Goal: Task Accomplishment & Management: Complete application form

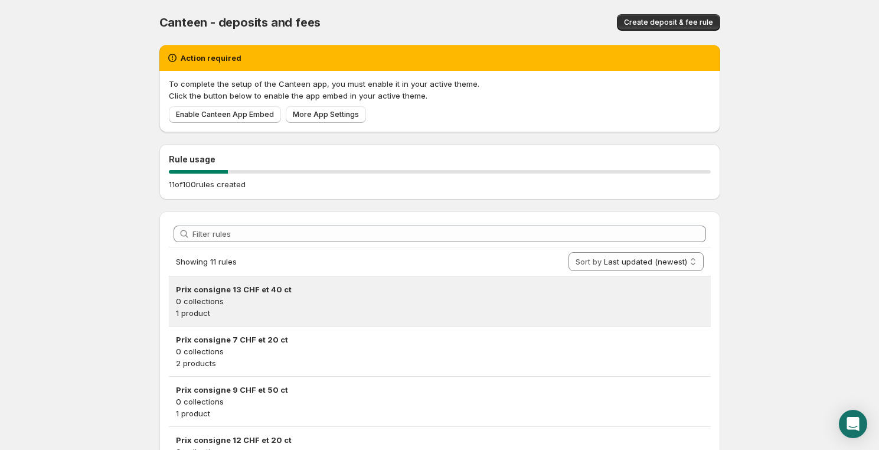
click at [264, 292] on h3 "Prix consigne 13 CHF et 40 ct" at bounding box center [439, 289] width 527 height 12
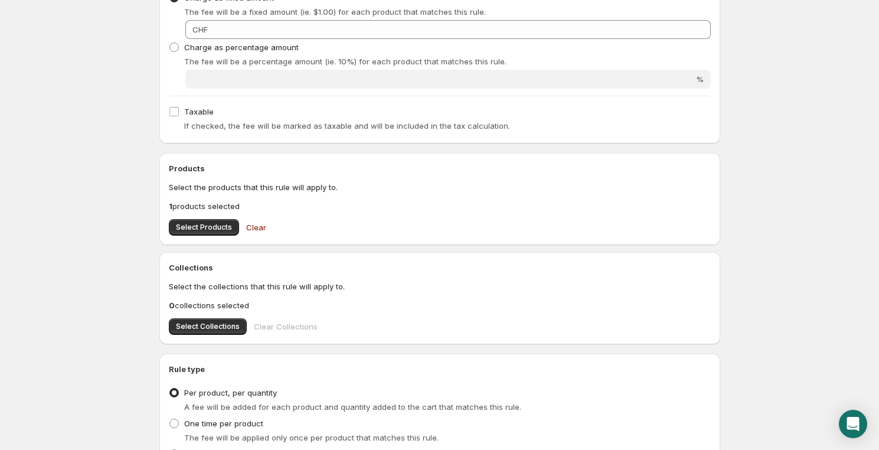
scroll to position [358, 0]
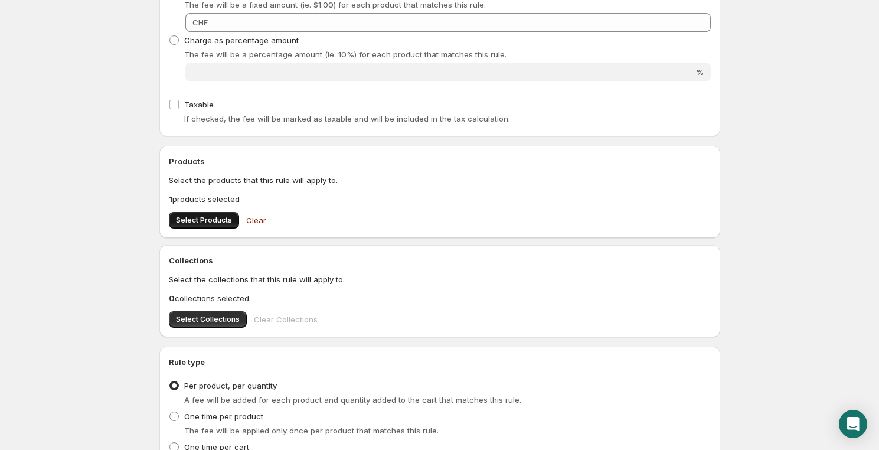
click at [202, 218] on span "Select Products" at bounding box center [204, 219] width 56 height 9
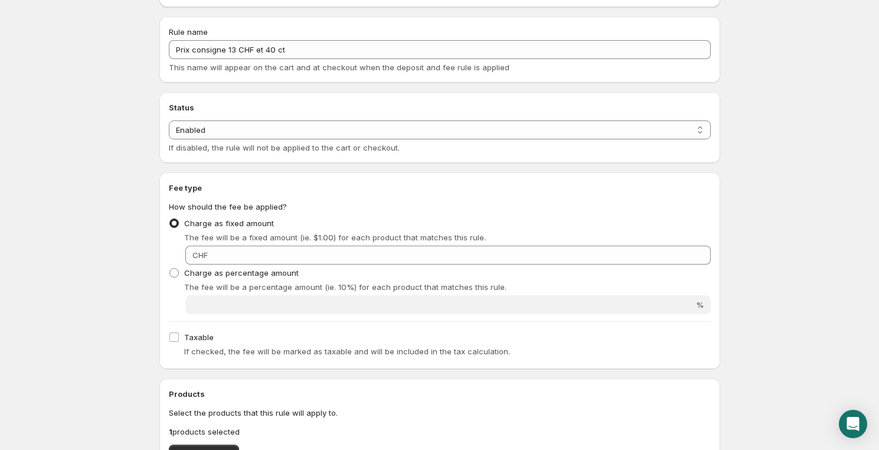
scroll to position [0, 0]
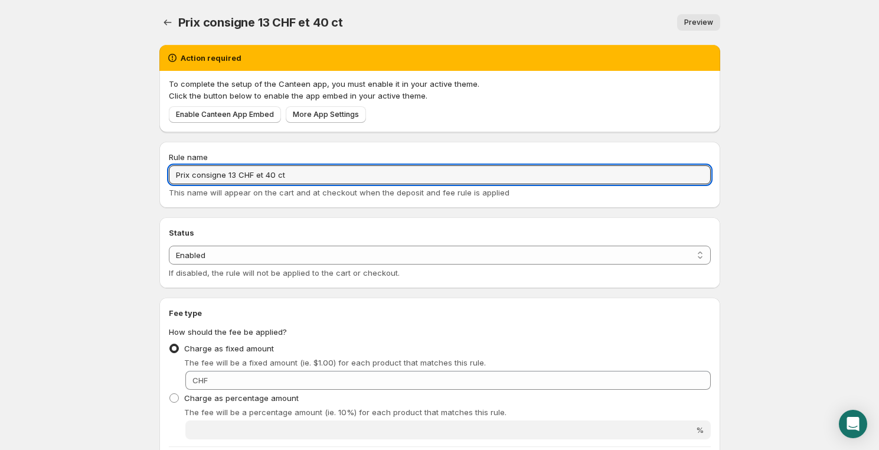
drag, startPoint x: 284, startPoint y: 176, endPoint x: 92, endPoint y: 167, distance: 192.0
click at [93, 167] on body "Home Help Prix consigne 13 CHF et 40 ct. This page is ready Prix consigne 13 CH…" at bounding box center [439, 225] width 879 height 450
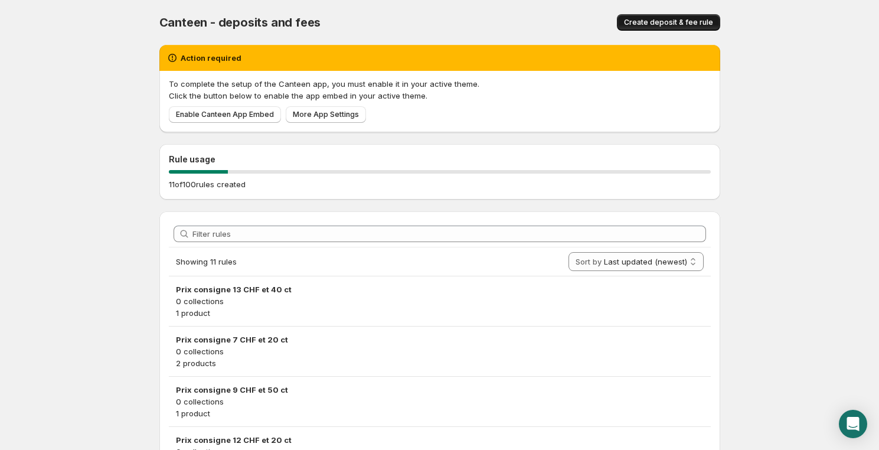
click at [674, 21] on span "Create deposit & fee rule" at bounding box center [668, 22] width 89 height 9
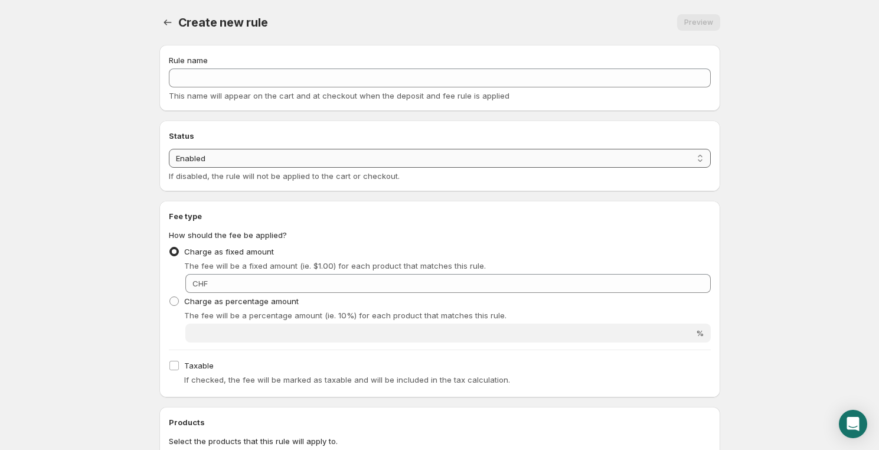
click at [198, 158] on select "Enabled Disabled" at bounding box center [440, 158] width 542 height 19
click at [208, 155] on select "Enabled Disabled" at bounding box center [440, 158] width 542 height 19
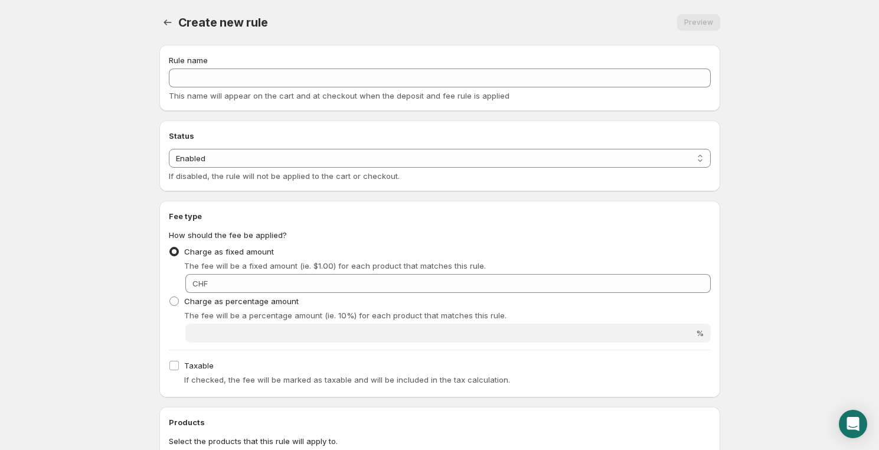
click at [188, 133] on h2 "Status" at bounding box center [440, 136] width 542 height 12
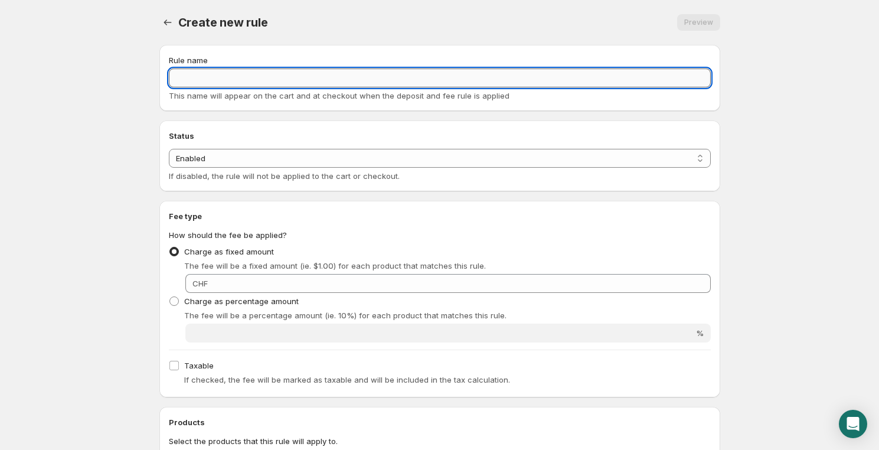
click at [206, 77] on input "Rule name" at bounding box center [440, 77] width 542 height 19
paste input "Prix consigne 13 CHF et 40 ct"
drag, startPoint x: 234, startPoint y: 76, endPoint x: 228, endPoint y: 77, distance: 5.9
click at [228, 77] on input "Prix consigne 13 CHF et 40 ct" at bounding box center [440, 77] width 542 height 19
click at [266, 77] on input "Prix consigne 4 CHF et 40 ct" at bounding box center [440, 77] width 542 height 19
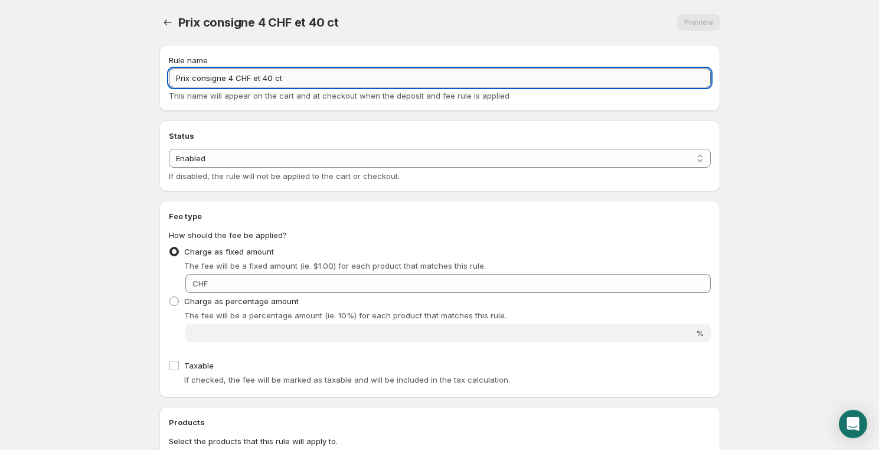
click at [266, 77] on input "Prix consigne 4 CHF et 40 ct" at bounding box center [440, 77] width 542 height 19
type input "Prix consigne 4 CHF et 50 ct"
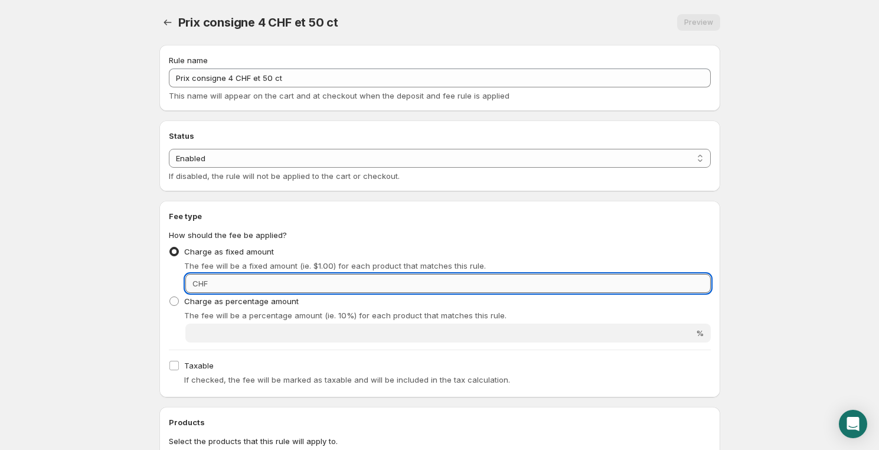
click at [241, 282] on input "Fixed amount" at bounding box center [460, 283] width 499 height 19
click at [267, 283] on input "Fixed amount" at bounding box center [460, 283] width 499 height 19
click at [97, 330] on body "Home Help Prix consigne 4 CHF et 50 ct. This page is ready Prix consigne 4 CHF …" at bounding box center [439, 225] width 879 height 450
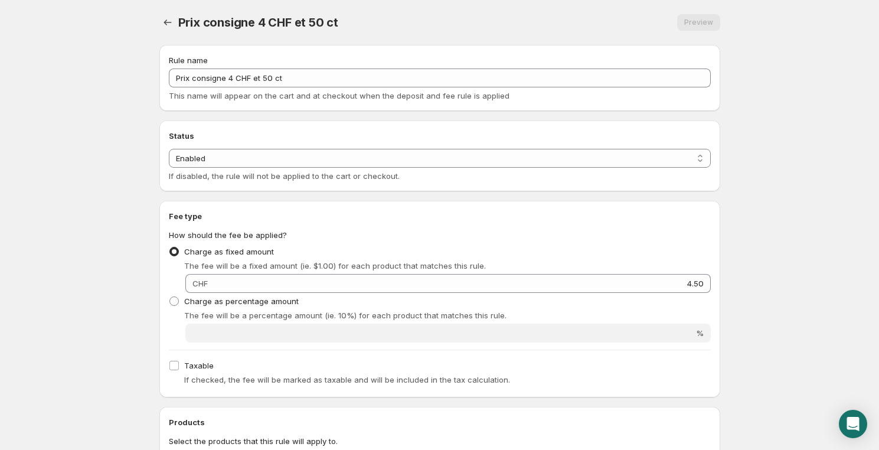
scroll to position [178, 0]
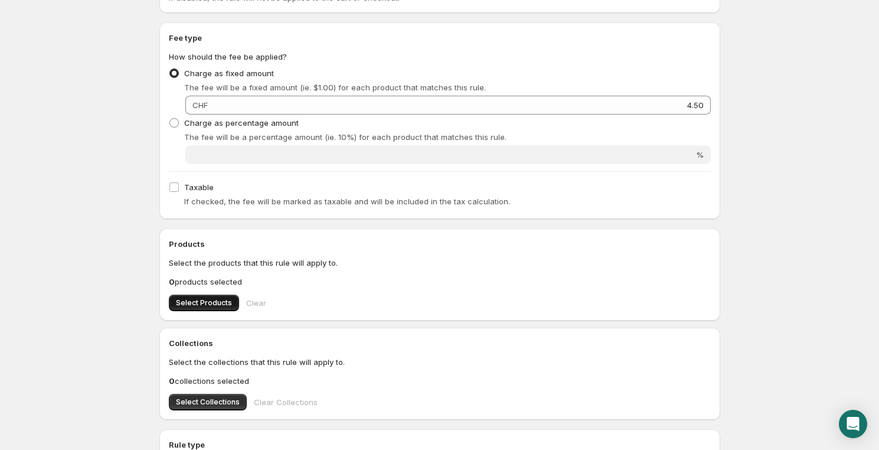
click at [199, 300] on span "Select Products" at bounding box center [204, 302] width 56 height 9
click at [212, 300] on span "Select Products" at bounding box center [204, 302] width 56 height 9
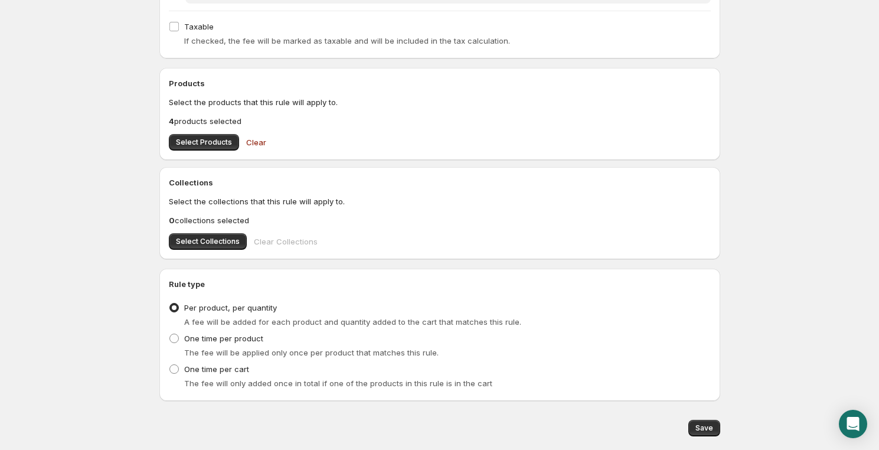
scroll to position [372, 0]
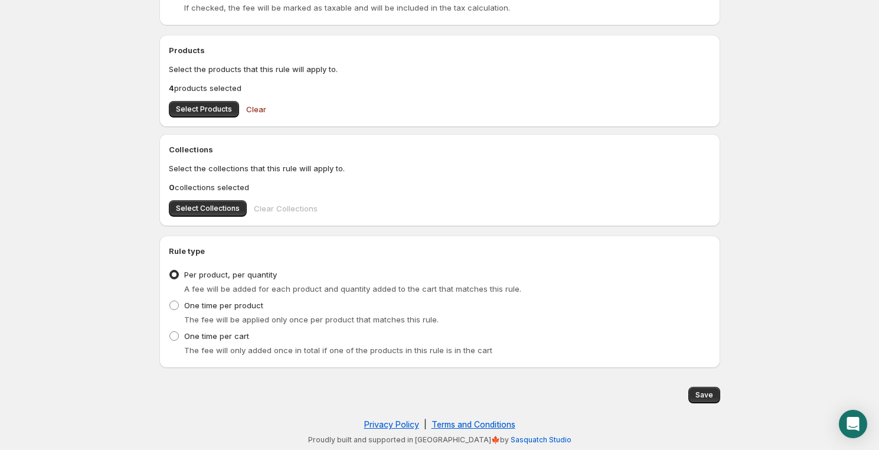
click at [707, 390] on span "Save" at bounding box center [704, 394] width 18 height 9
type input "4.5"
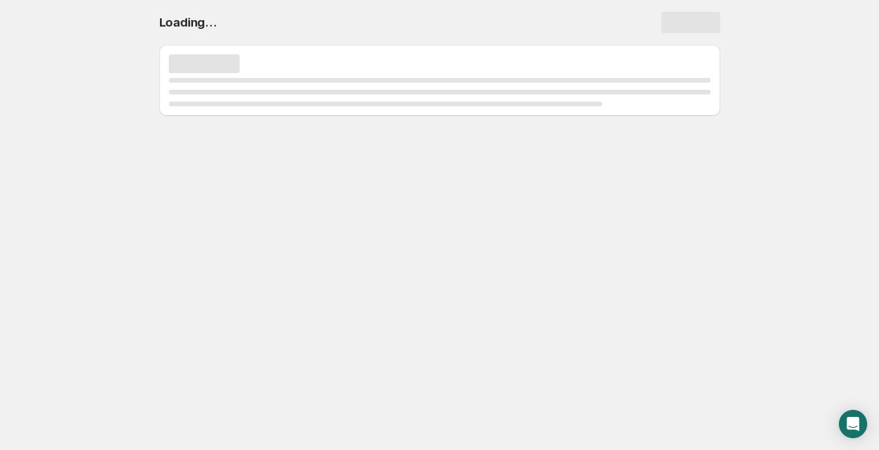
scroll to position [0, 0]
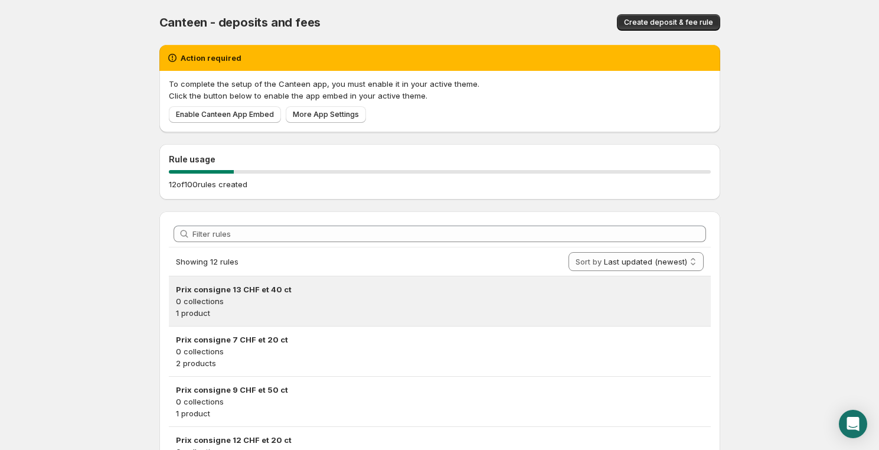
click at [230, 286] on h3 "Prix consigne 13 CHF et 40 ct" at bounding box center [439, 289] width 527 height 12
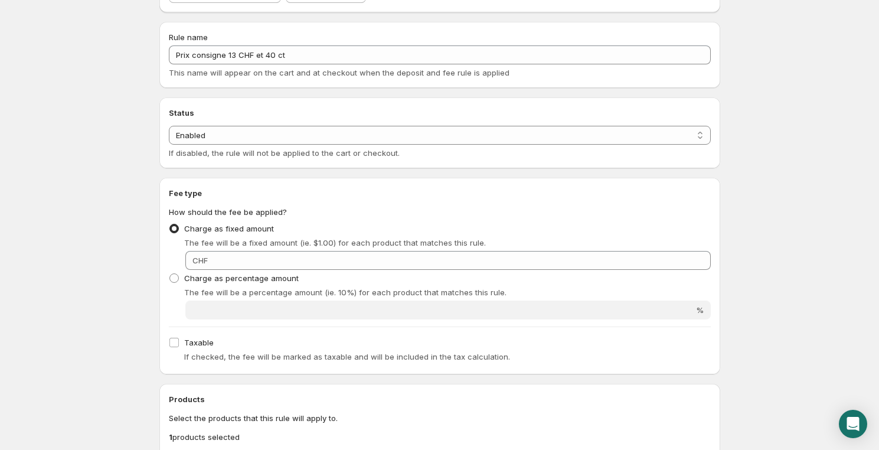
scroll to position [111, 0]
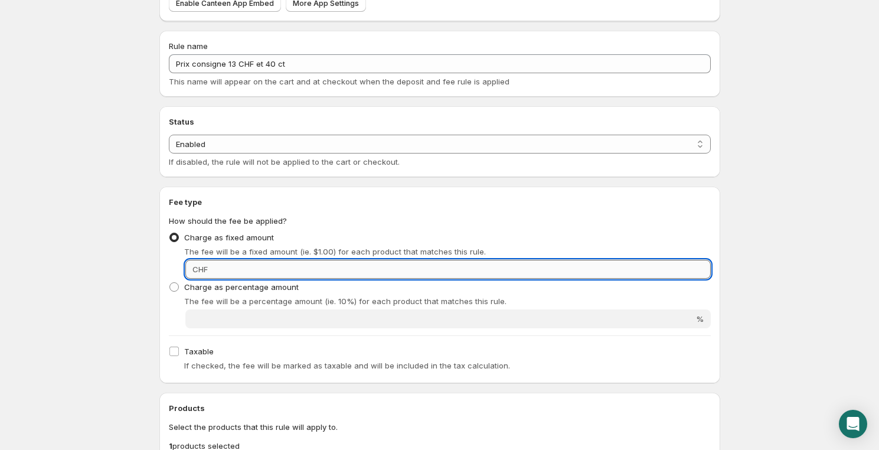
click at [451, 271] on input "Fixed amount" at bounding box center [460, 269] width 499 height 19
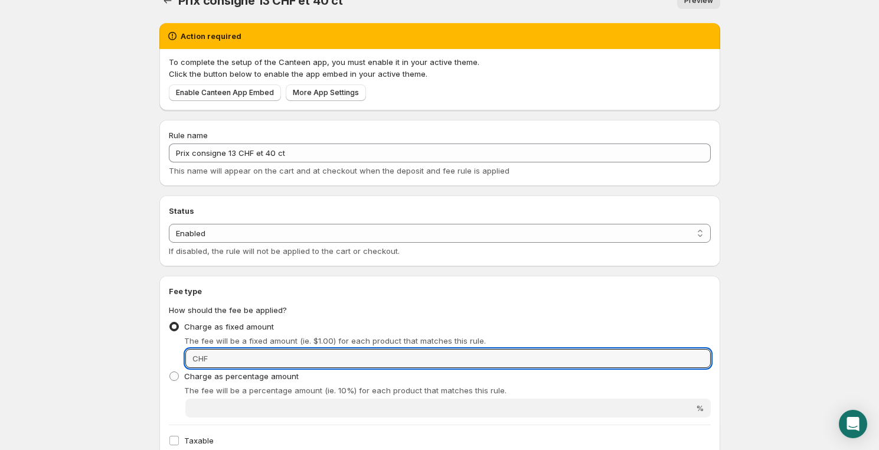
scroll to position [0, 0]
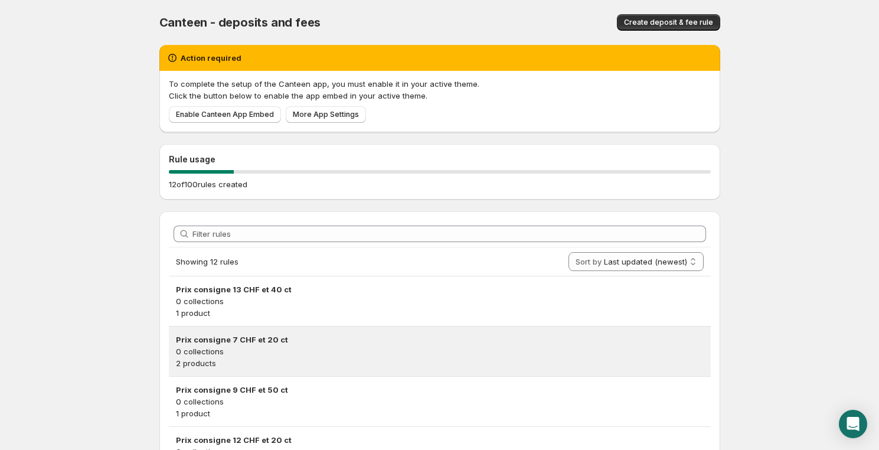
click at [274, 338] on h3 "Prix consigne 7 CHF et 20 ct" at bounding box center [439, 339] width 527 height 12
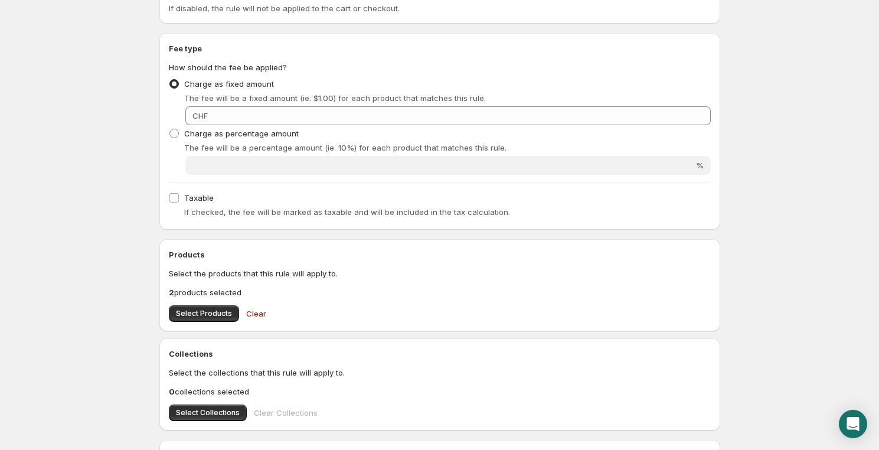
scroll to position [290, 0]
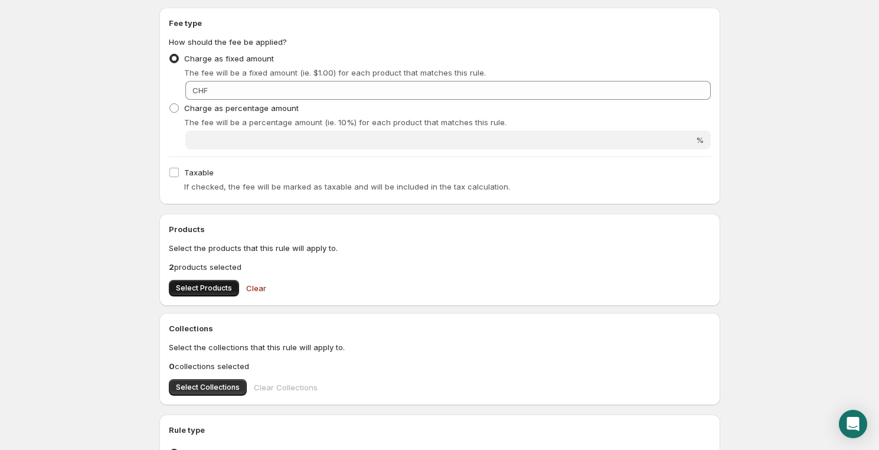
click at [207, 289] on span "Select Products" at bounding box center [204, 287] width 56 height 9
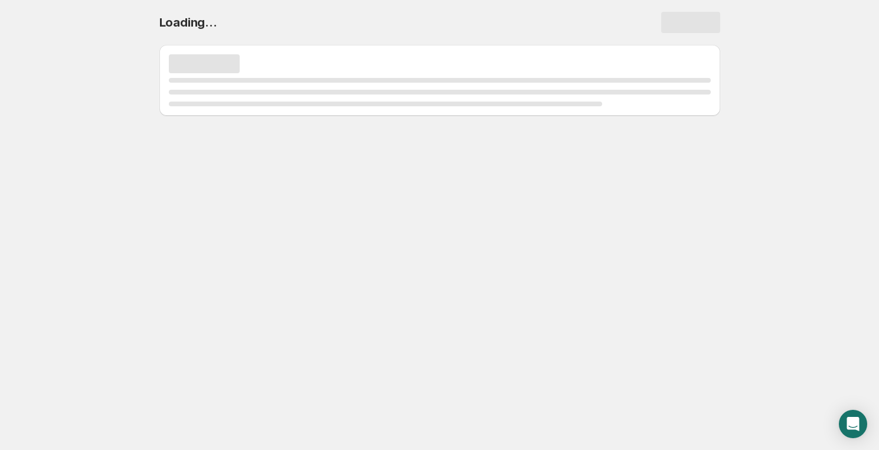
scroll to position [0, 0]
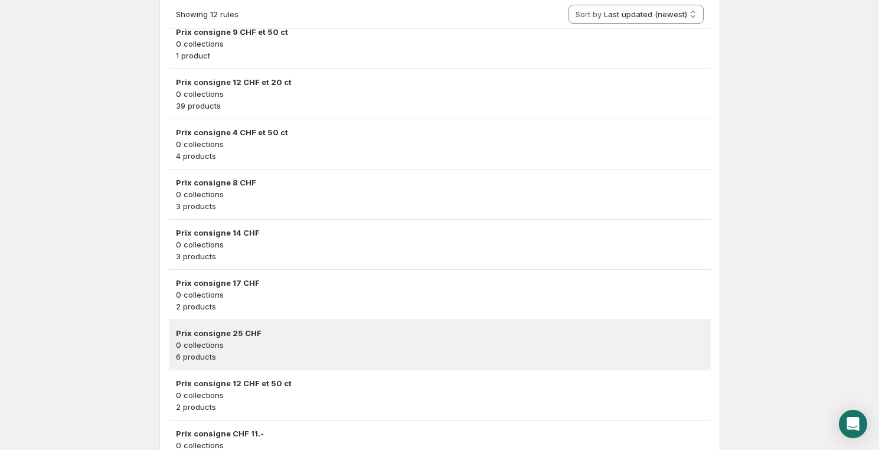
scroll to position [474, 0]
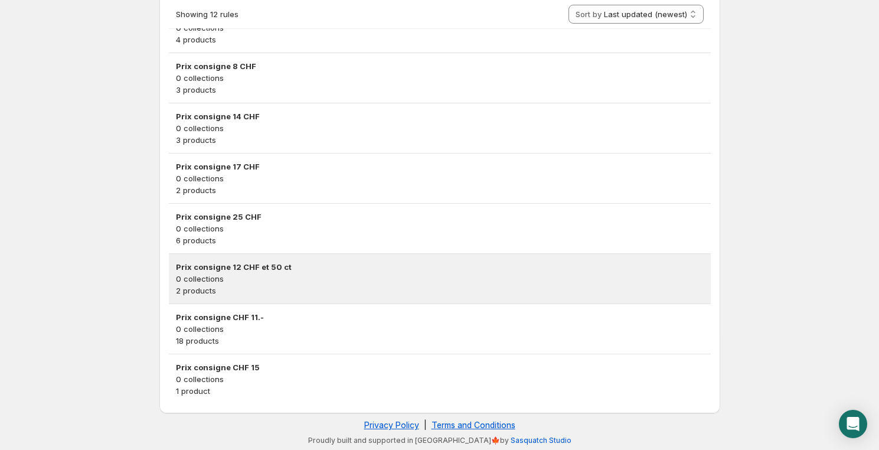
click at [268, 266] on h3 "Prix consigne 12 CHF et 50 ct" at bounding box center [439, 267] width 527 height 12
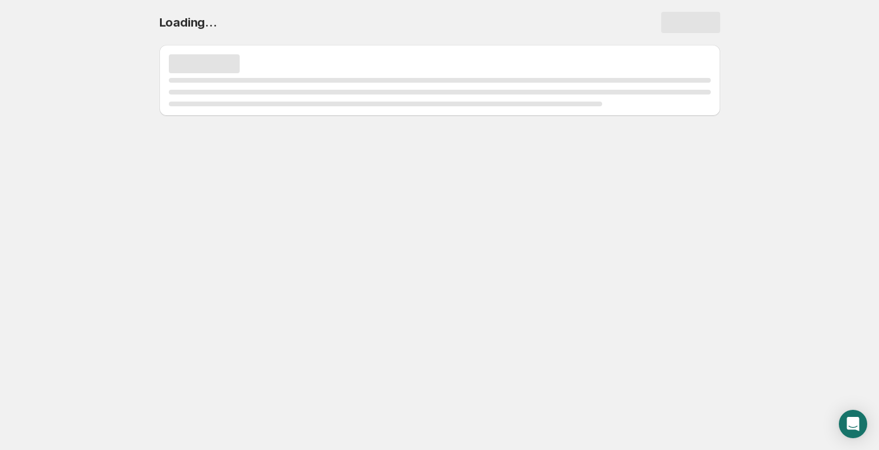
scroll to position [0, 0]
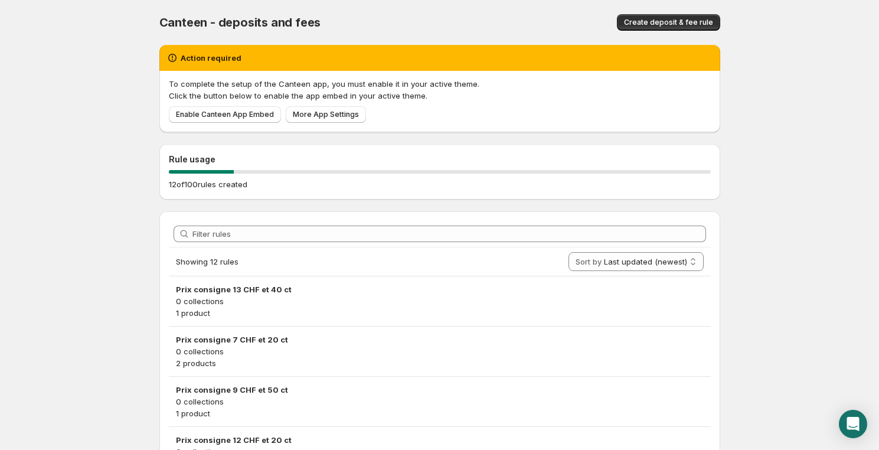
scroll to position [178, 0]
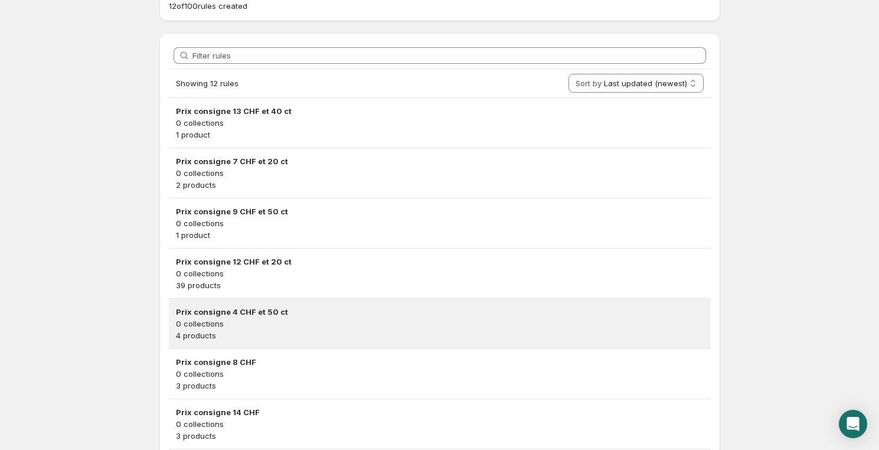
click at [237, 318] on p "0 collections" at bounding box center [439, 323] width 527 height 12
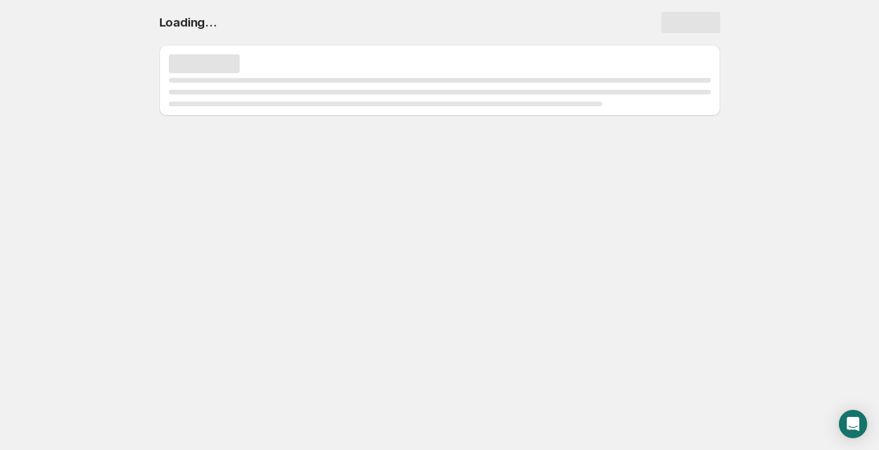
scroll to position [0, 0]
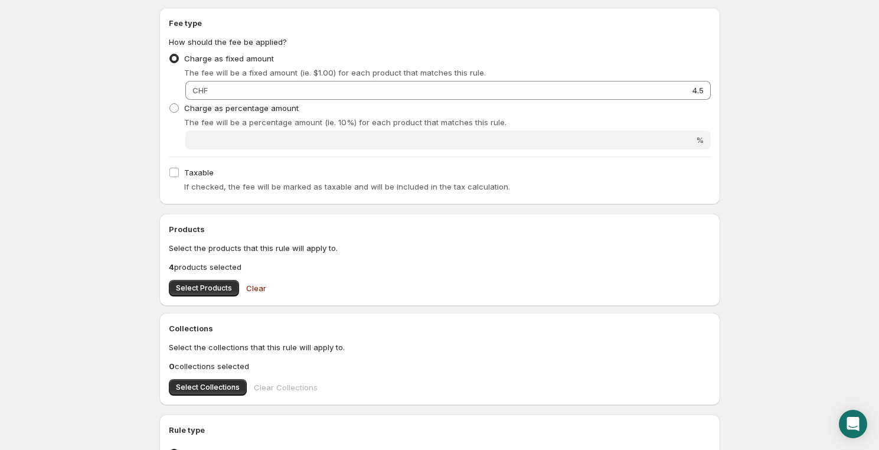
scroll to position [111, 0]
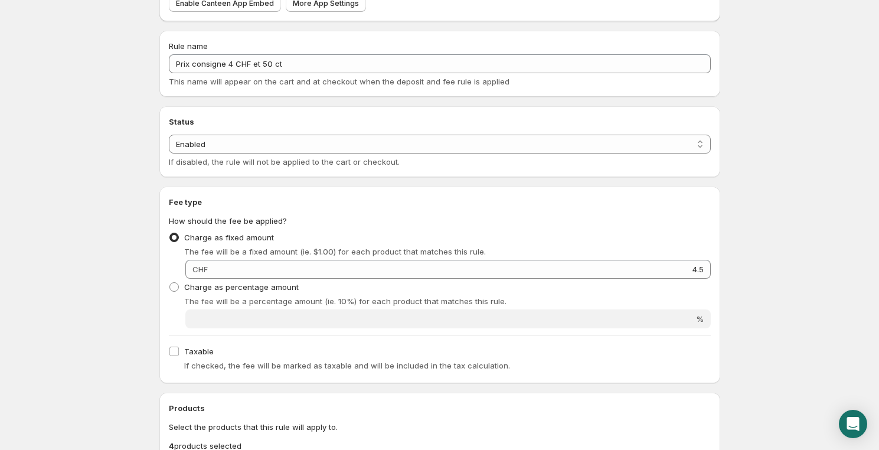
click at [602, 205] on h2 "Fee type" at bounding box center [440, 202] width 542 height 12
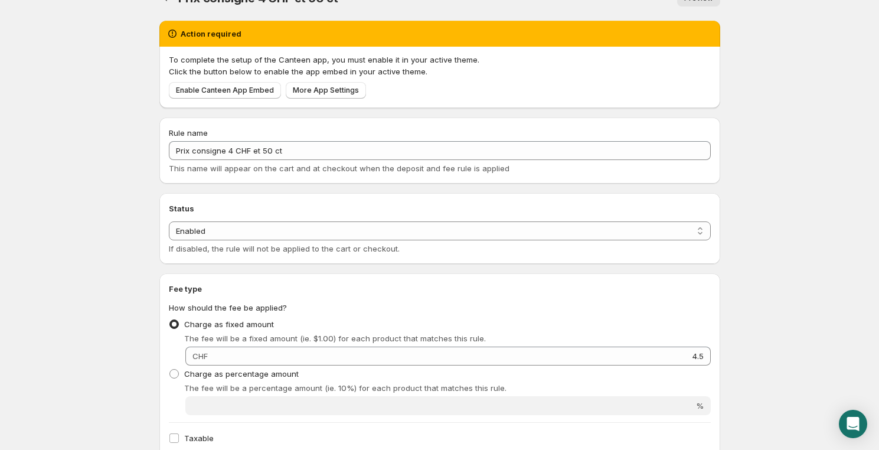
scroll to position [0, 0]
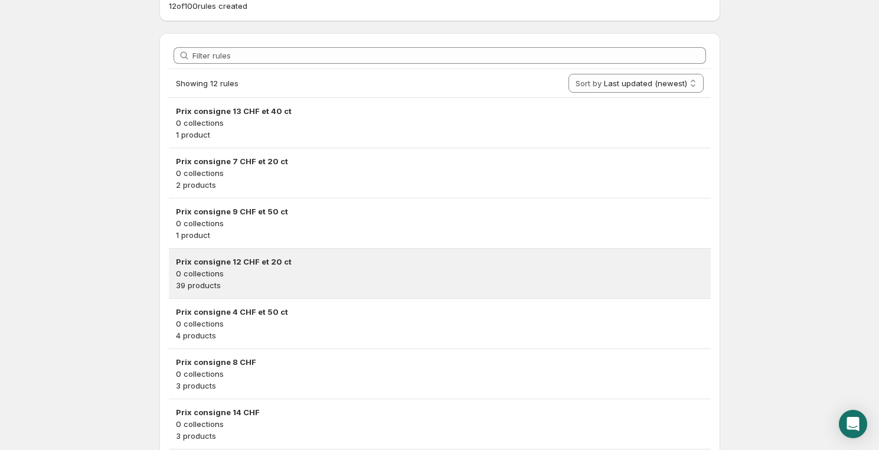
scroll to position [358, 0]
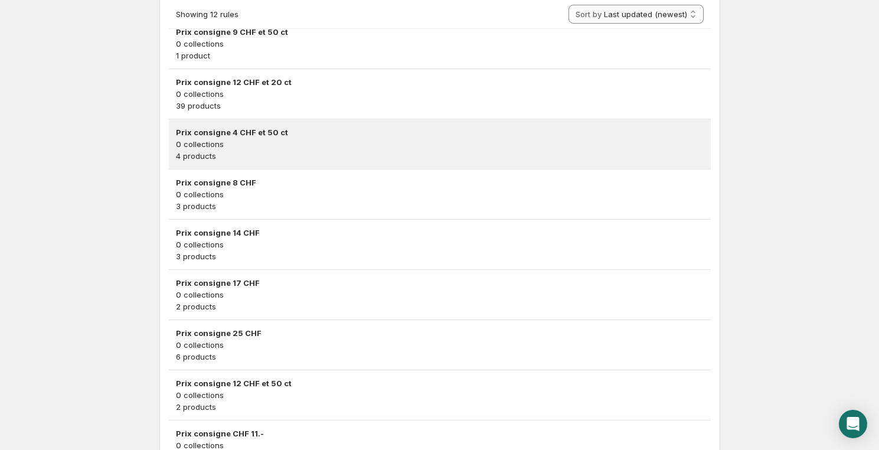
click at [256, 135] on h3 "Prix consigne 4 CHF et 50 ct" at bounding box center [439, 132] width 527 height 12
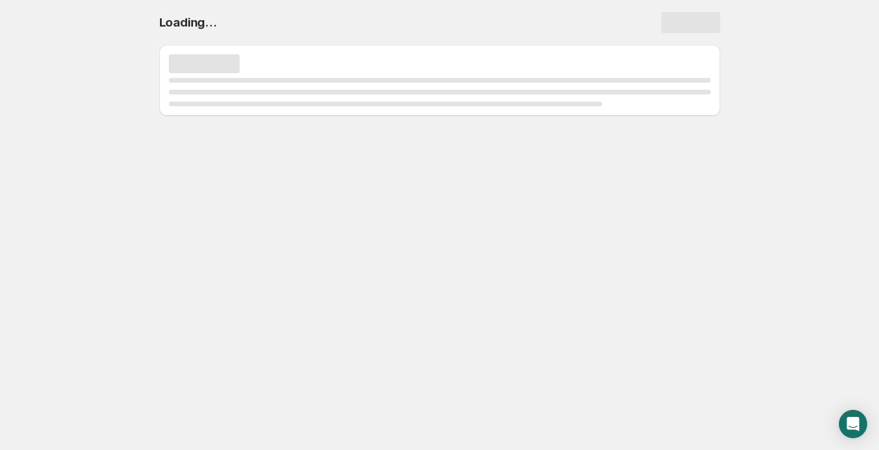
scroll to position [0, 0]
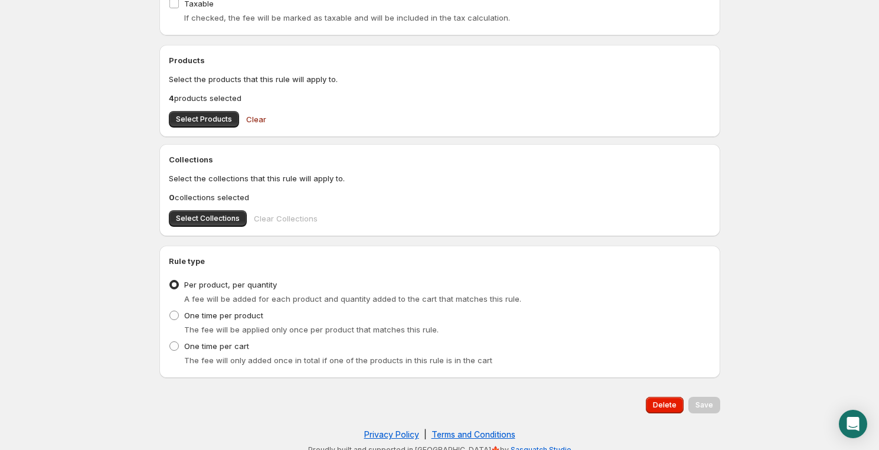
scroll to position [468, 0]
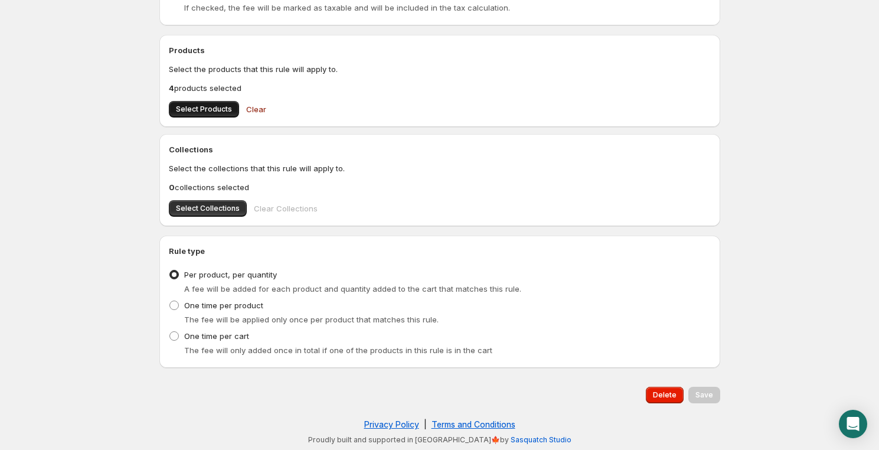
click at [201, 112] on span "Select Products" at bounding box center [204, 108] width 56 height 9
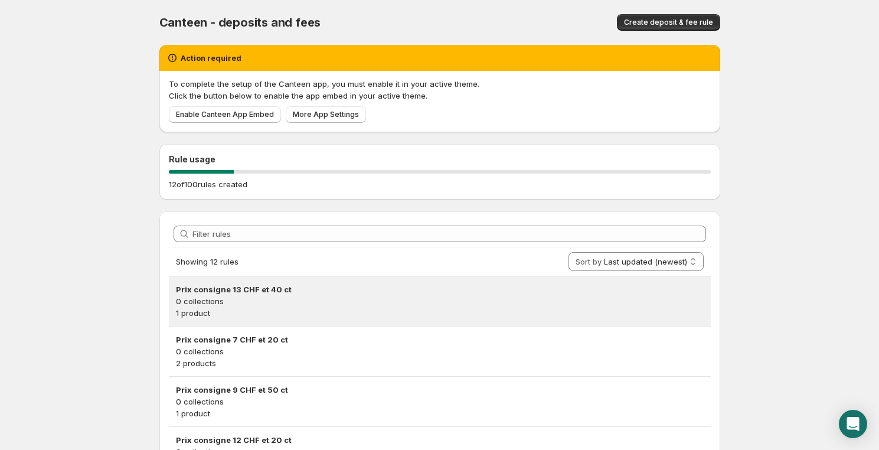
scroll to position [178, 0]
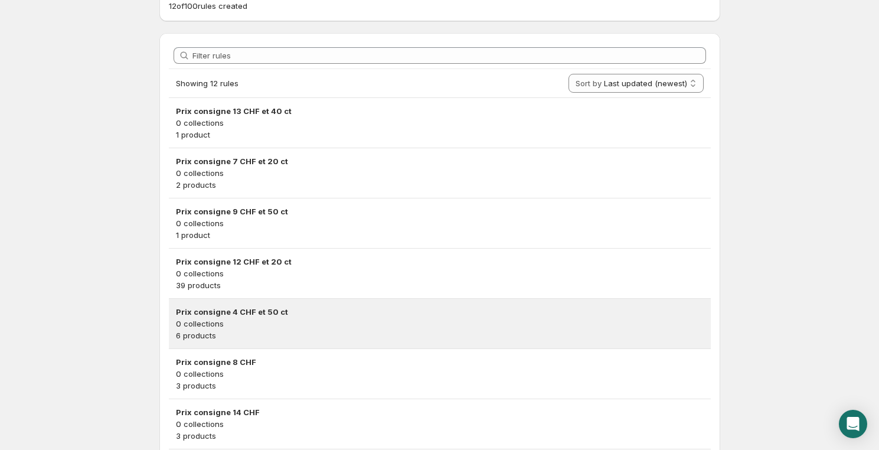
click at [237, 306] on h3 "Prix consigne 4 CHF et 50 ct" at bounding box center [439, 312] width 527 height 12
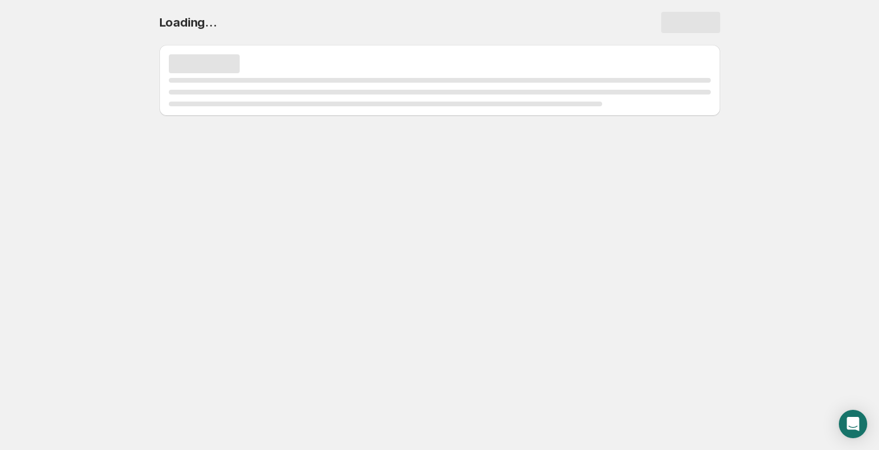
scroll to position [0, 0]
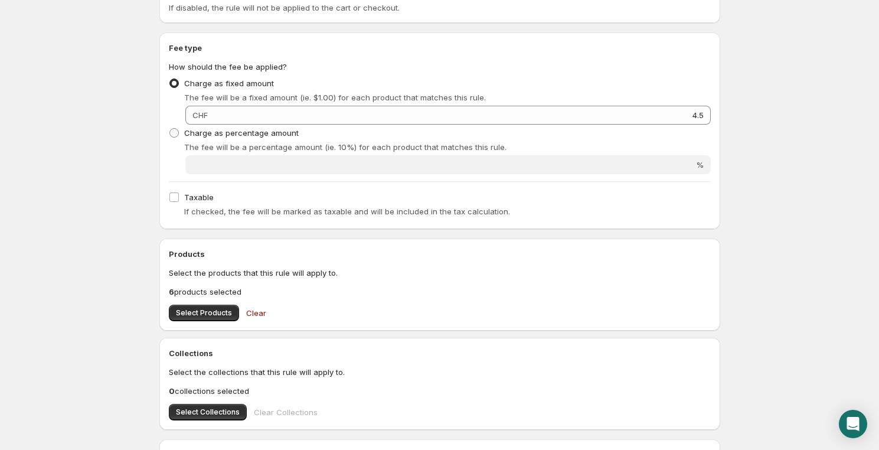
scroll to position [358, 0]
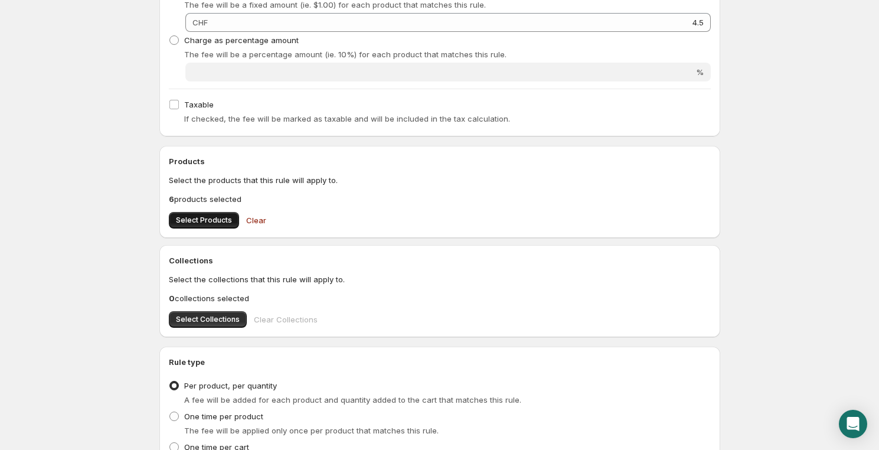
click at [207, 218] on span "Select Products" at bounding box center [204, 219] width 56 height 9
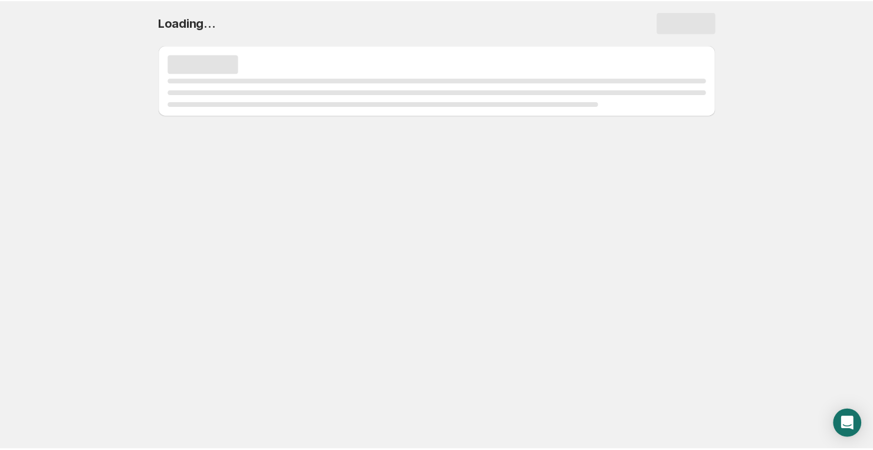
scroll to position [0, 0]
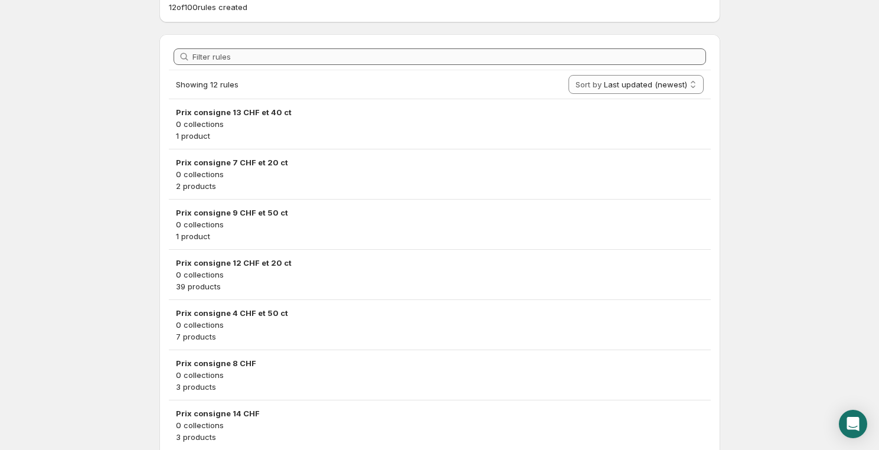
scroll to position [178, 0]
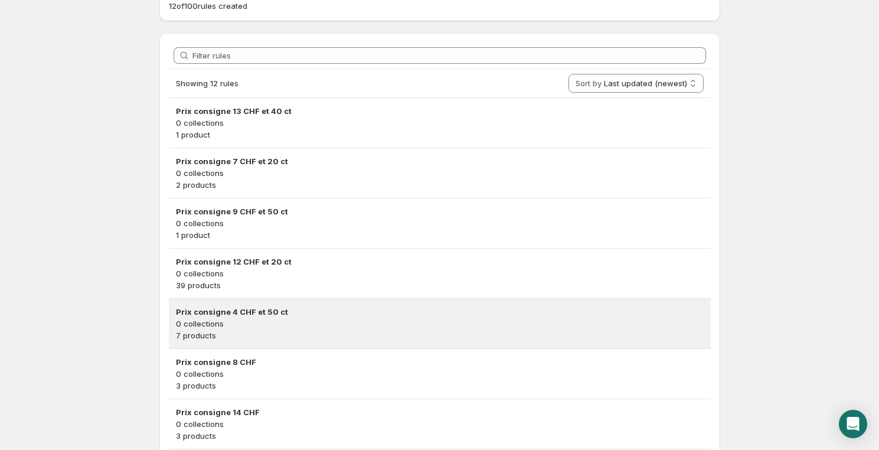
click at [250, 315] on h3 "Prix consigne 4 CHF et 50 ct" at bounding box center [439, 312] width 527 height 12
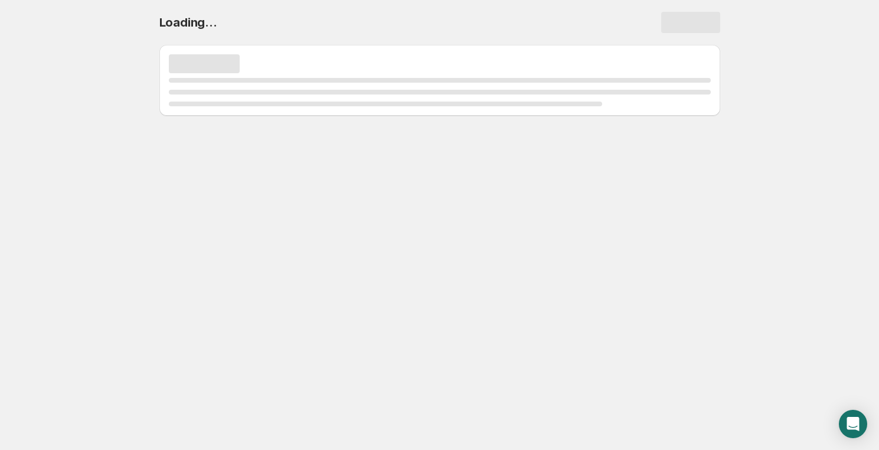
scroll to position [0, 0]
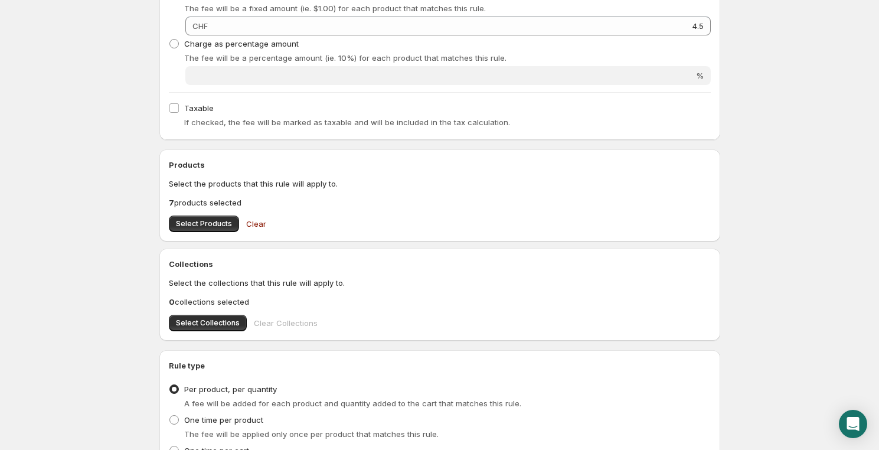
scroll to position [358, 0]
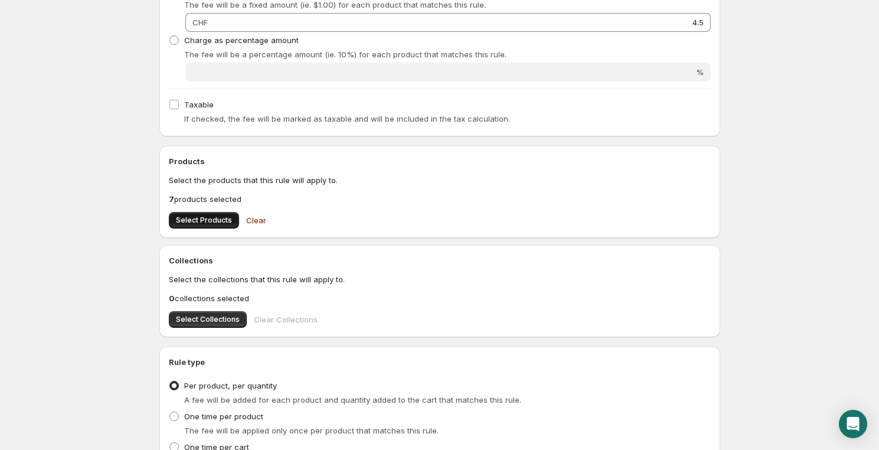
click at [214, 216] on span "Select Products" at bounding box center [204, 219] width 56 height 9
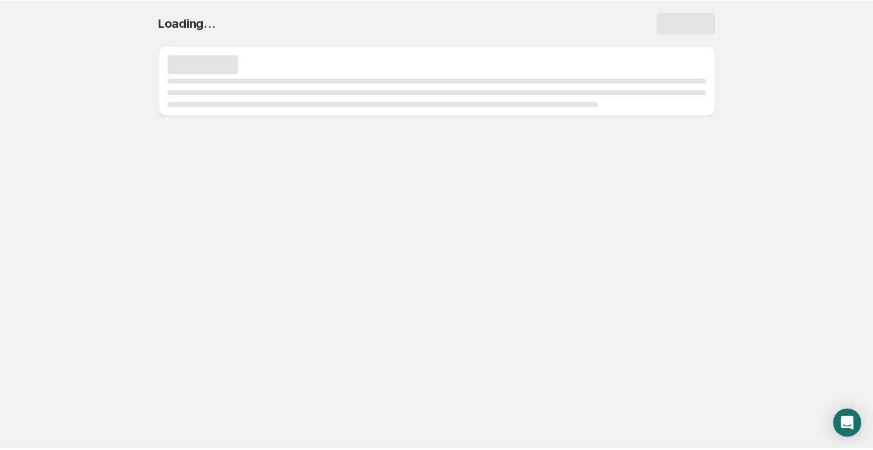
scroll to position [0, 0]
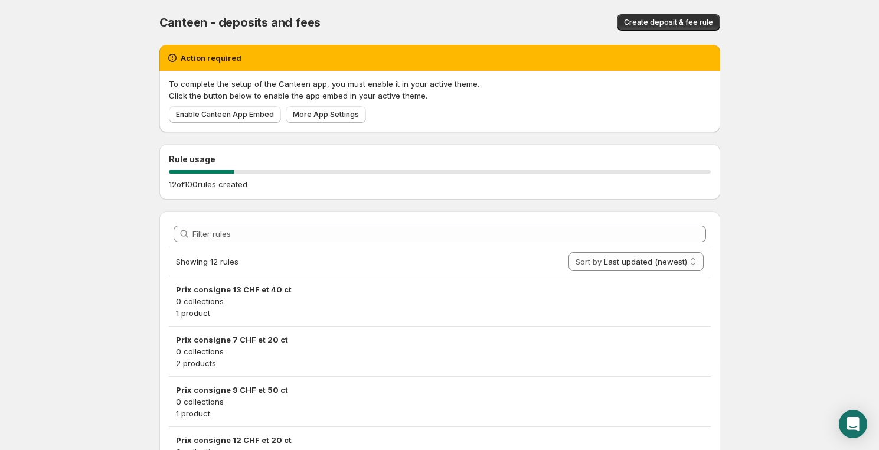
scroll to position [178, 0]
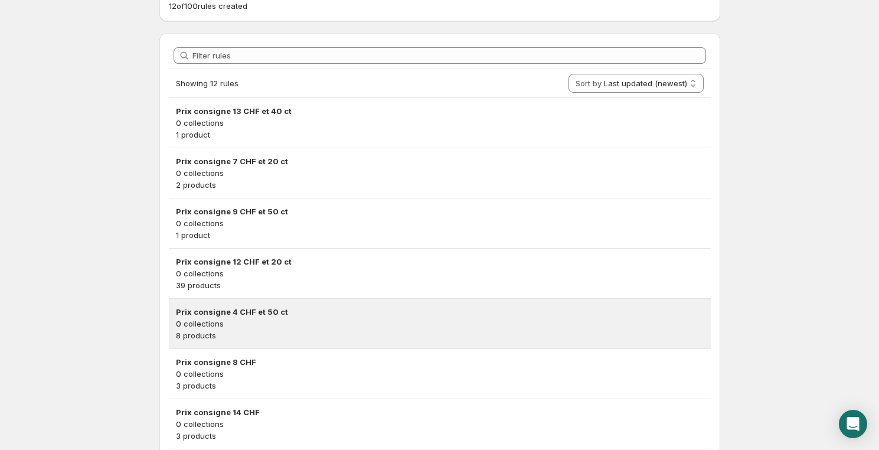
click at [263, 319] on p "0 collections" at bounding box center [439, 323] width 527 height 12
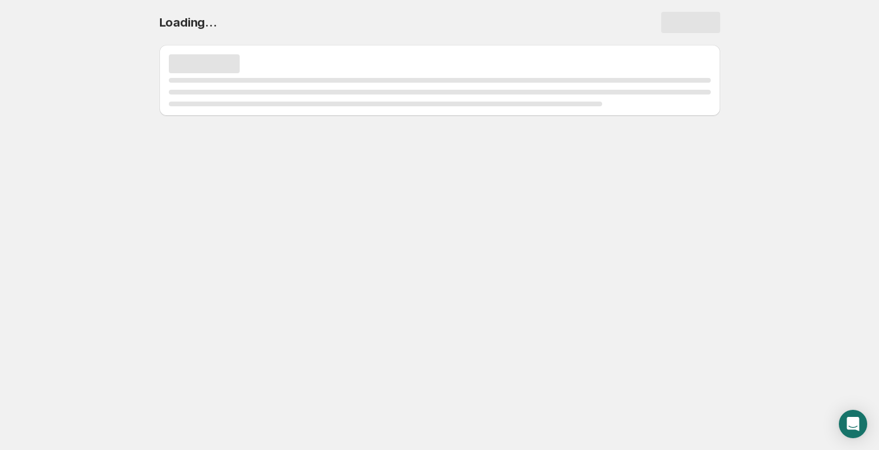
scroll to position [0, 0]
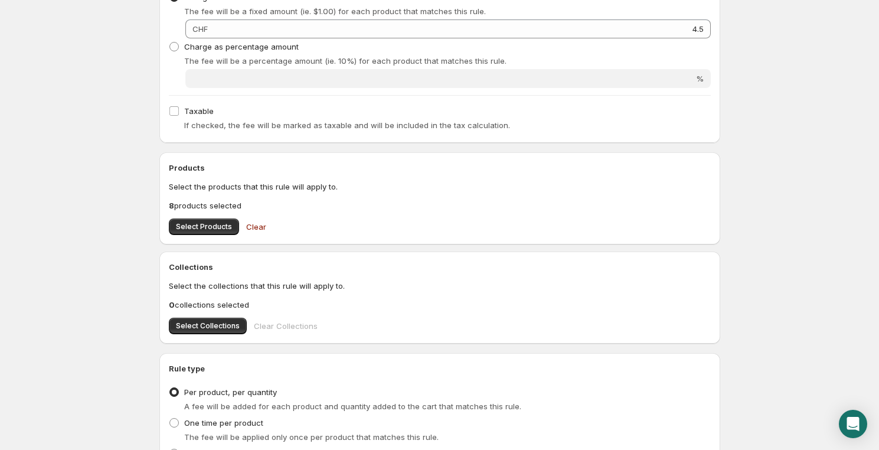
scroll to position [358, 0]
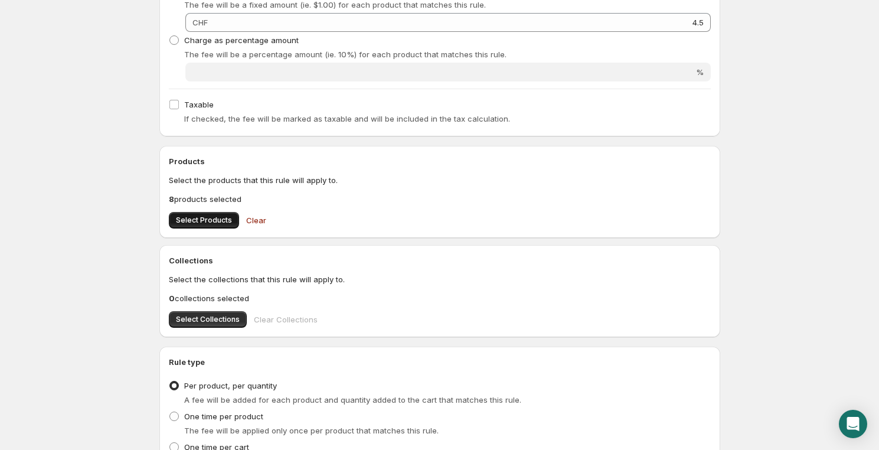
click at [207, 221] on span "Select Products" at bounding box center [204, 219] width 56 height 9
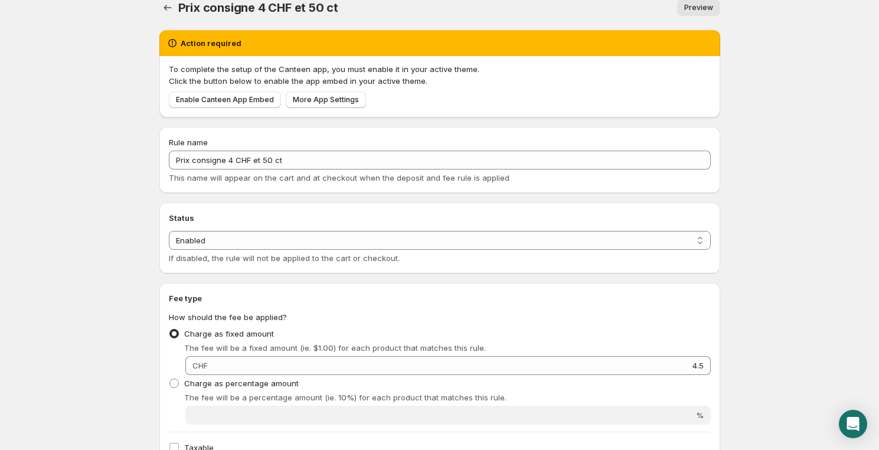
scroll to position [0, 0]
